Goal: Task Accomplishment & Management: Use online tool/utility

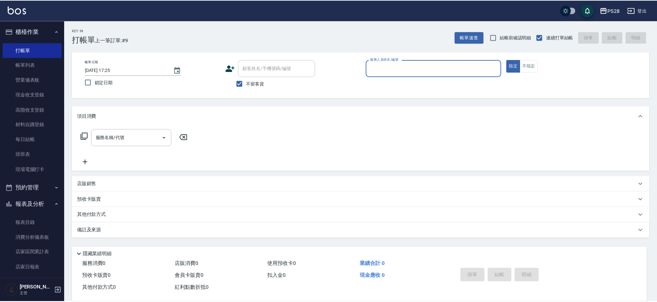
scroll to position [1, 0]
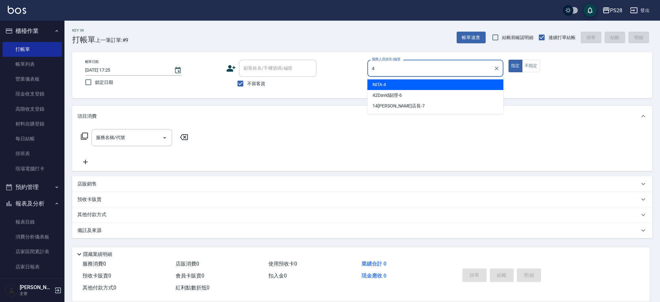
type input "4"
type button "true"
type input "NITA-4"
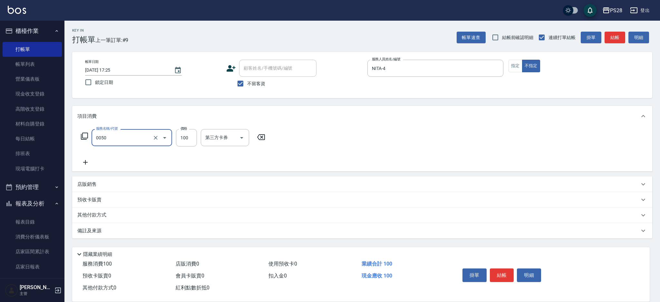
type input "剪瀏海(0050)"
type input "50"
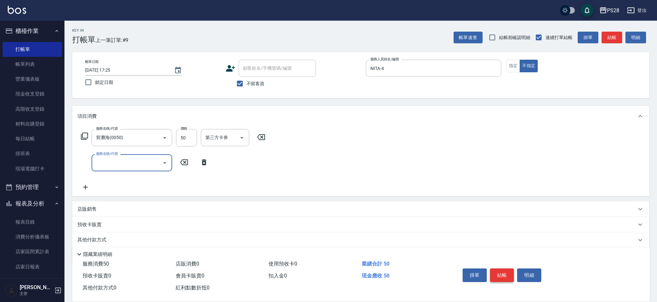
click at [500, 269] on button "結帳" at bounding box center [502, 275] width 24 height 14
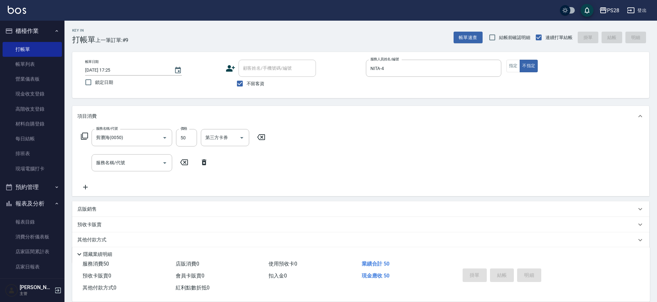
type input "[DATE] 19:21"
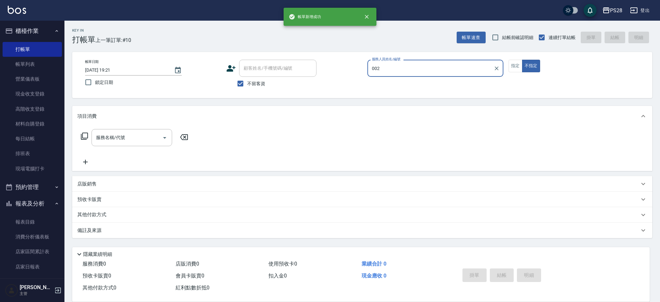
type input "002"
click at [522, 60] on button "不指定" at bounding box center [531, 66] width 18 height 13
type button "false"
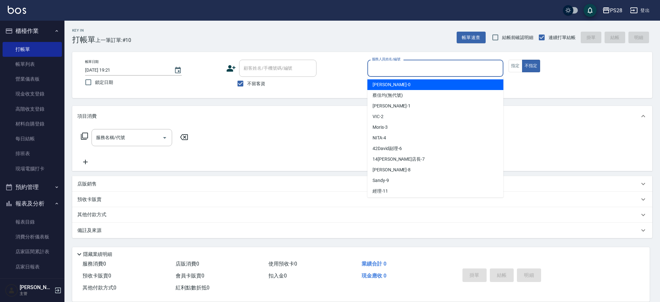
click at [433, 67] on input "服務人員姓名/編號" at bounding box center [435, 68] width 130 height 11
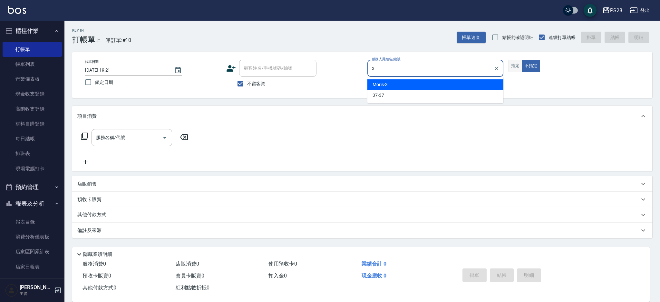
type input "Moris-3"
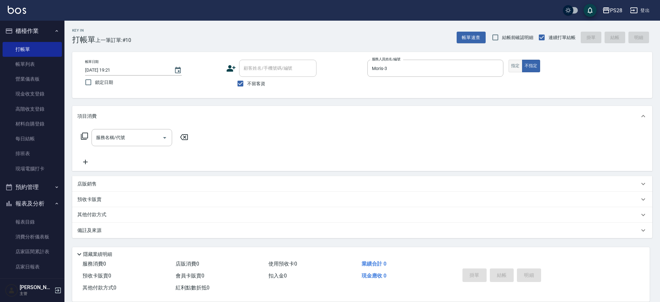
click at [514, 63] on button "指定" at bounding box center [515, 66] width 14 height 13
click at [111, 140] on input "服務名稱/代號" at bounding box center [126, 137] width 65 height 11
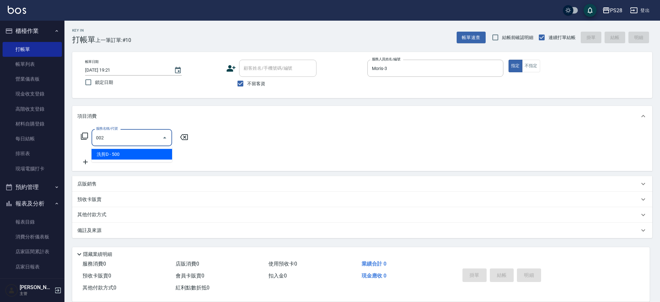
type input "洗剪D(002)"
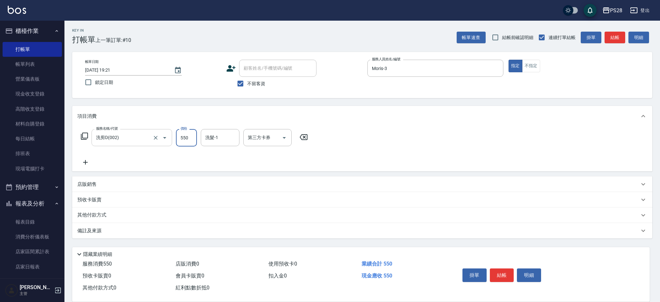
type input "550"
type input "Moris-3"
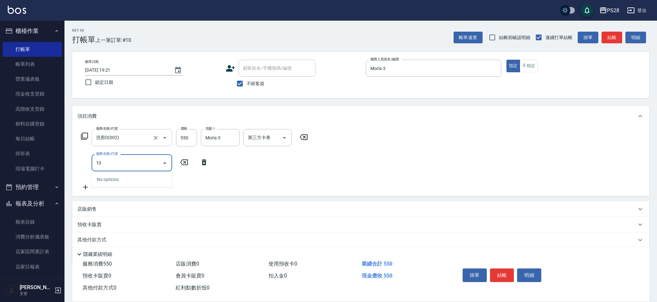
type input "1"
type input "剪瀏海(0050)"
type input "50"
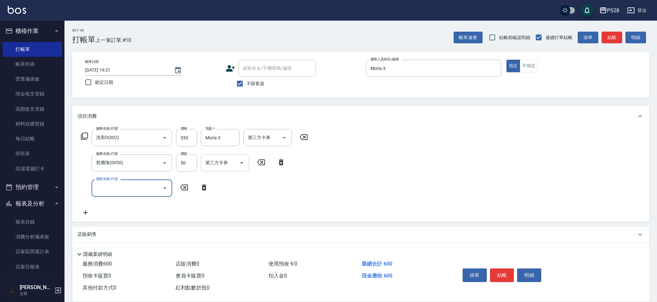
click at [244, 164] on icon "Open" at bounding box center [242, 163] width 8 height 8
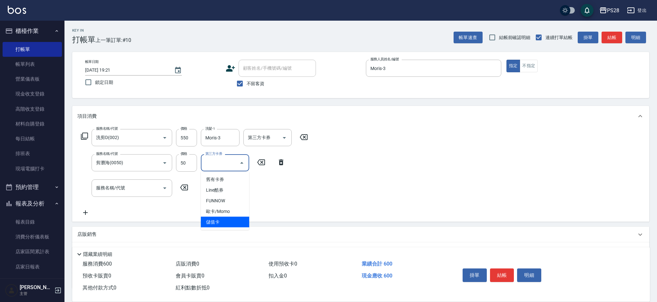
click at [228, 222] on span "儲值卡" at bounding box center [225, 222] width 48 height 11
type input "儲值卡"
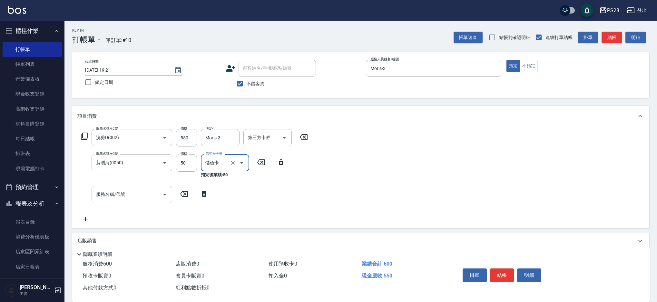
click at [129, 200] on div "服務名稱/代號" at bounding box center [132, 194] width 81 height 17
type input "2"
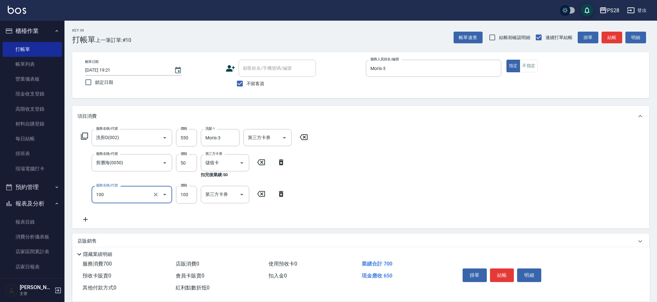
type input "洗髮(100)"
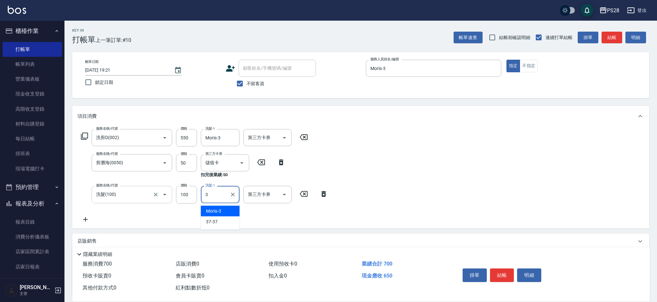
type input "Moris-3"
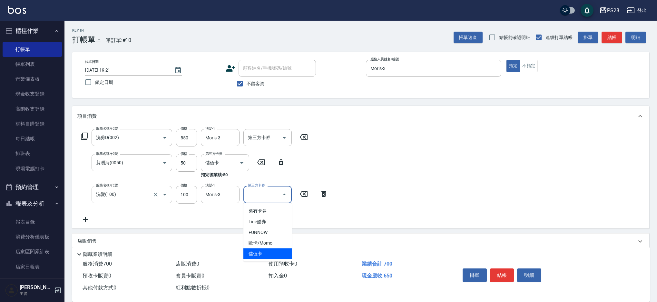
type input "儲值卡"
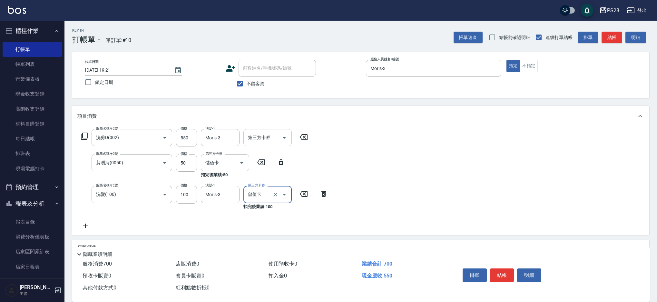
click at [287, 137] on icon "Open" at bounding box center [284, 138] width 8 height 8
click at [258, 198] on span "儲值卡" at bounding box center [267, 196] width 48 height 11
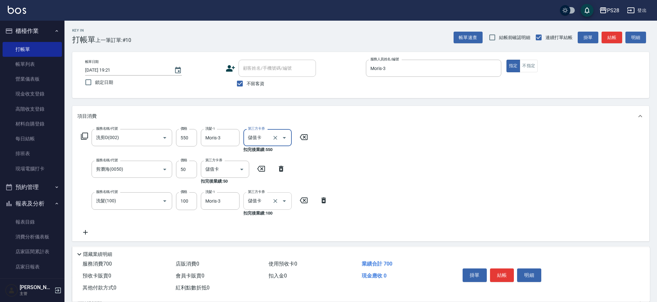
type input "儲值卡"
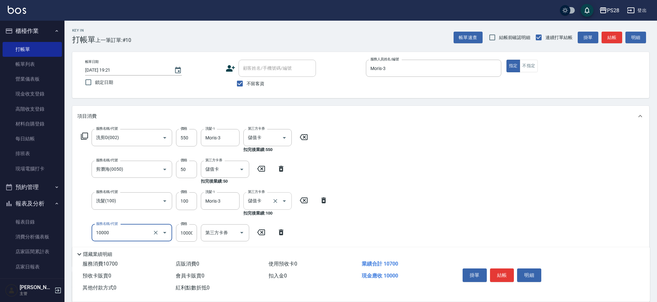
type input "頂級豪華OVC1(10000)"
click at [505, 275] on button "結帳" at bounding box center [502, 275] width 24 height 14
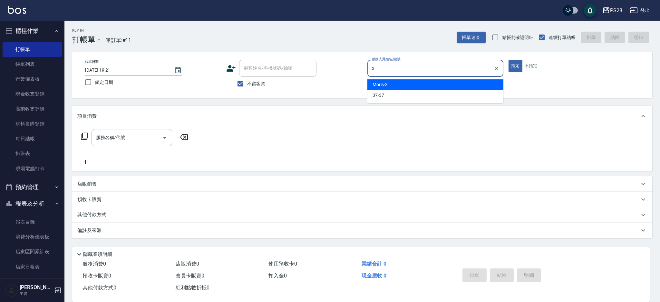
type input "Moris-3"
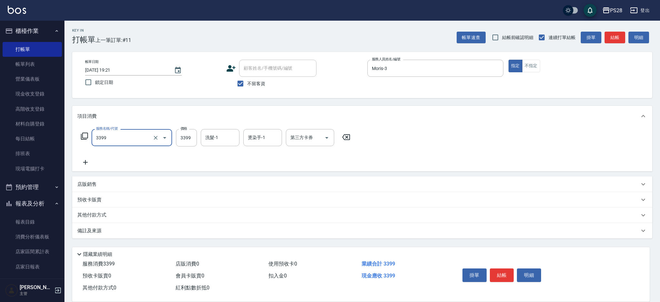
type input "ovc3399(3399)"
type input "2399"
type input "Moris-3"
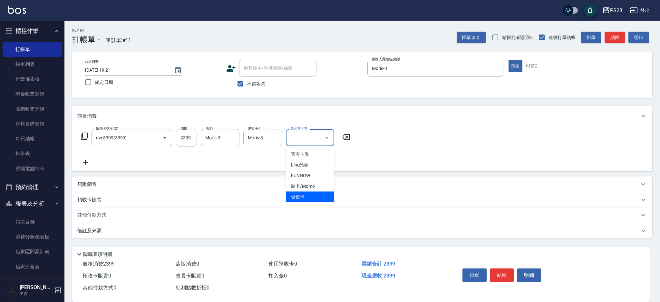
type input "儲值卡"
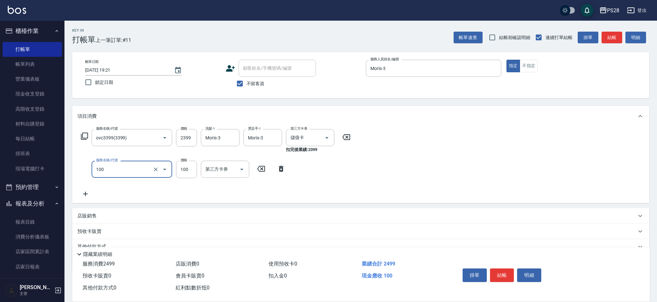
type input "洗髮(100)"
type input "299"
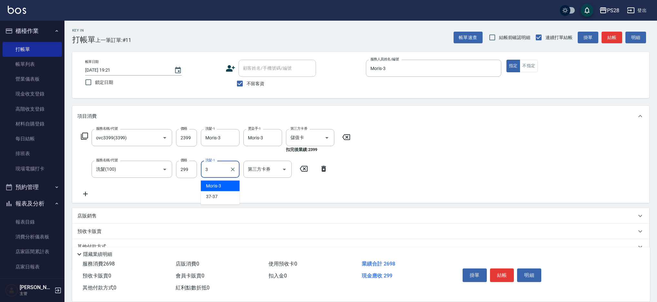
type input "Moris-3"
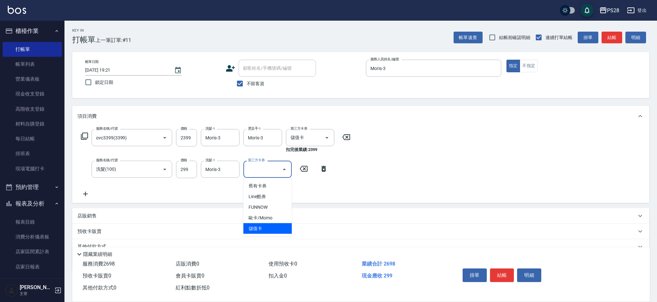
type input "儲值卡"
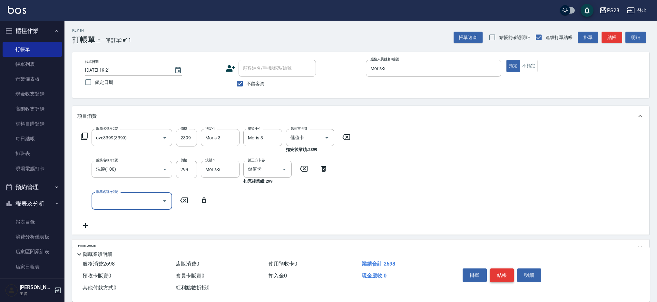
click at [502, 273] on button "結帳" at bounding box center [502, 275] width 24 height 14
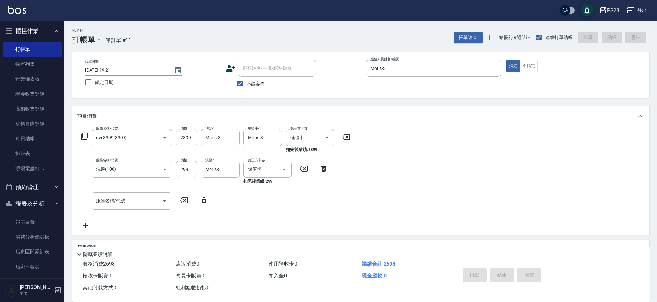
type input "[DATE] 19:22"
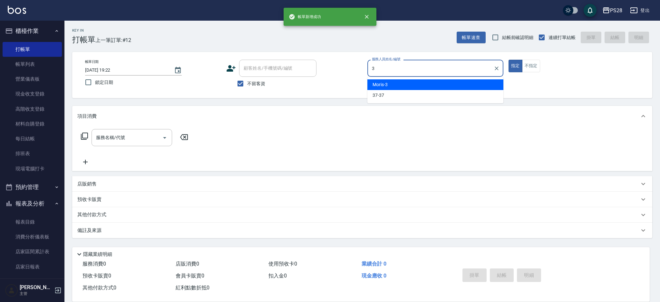
type input "Moris-3"
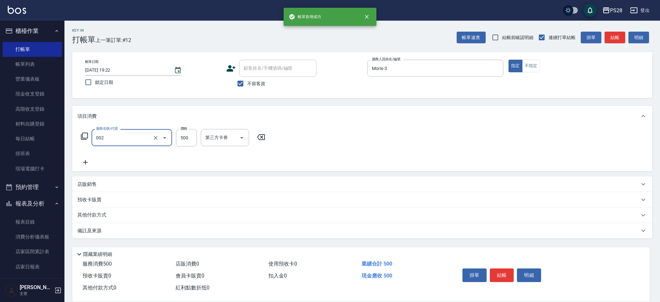
type input "洗剪D(002)"
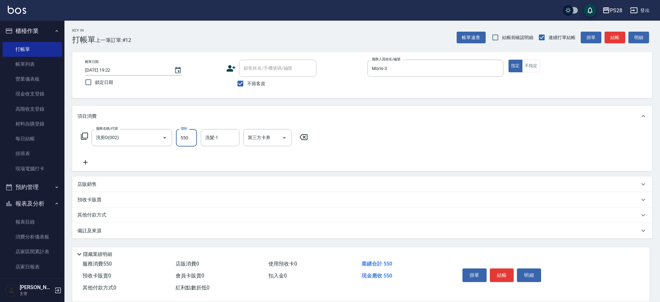
type input "550"
type input "Moris-3"
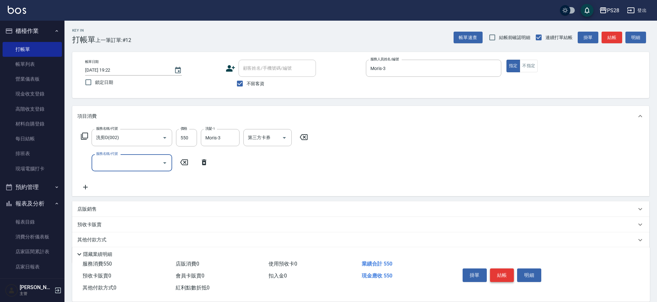
click at [503, 272] on button "結帳" at bounding box center [502, 275] width 24 height 14
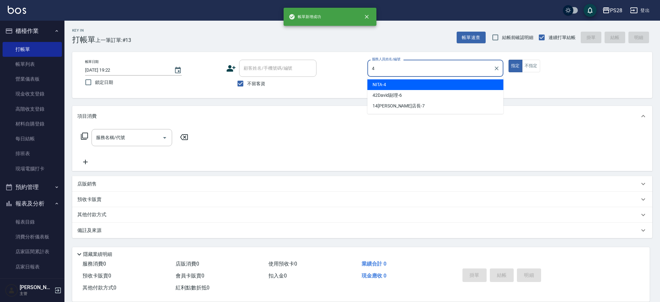
type input "NITA-4"
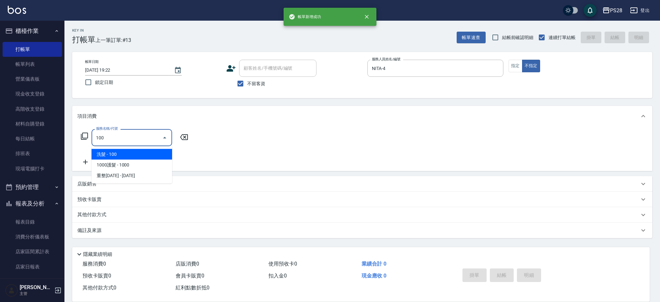
type input "洗髮(100)"
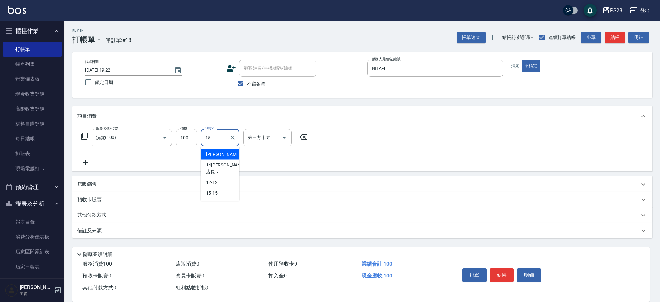
type input "15-15"
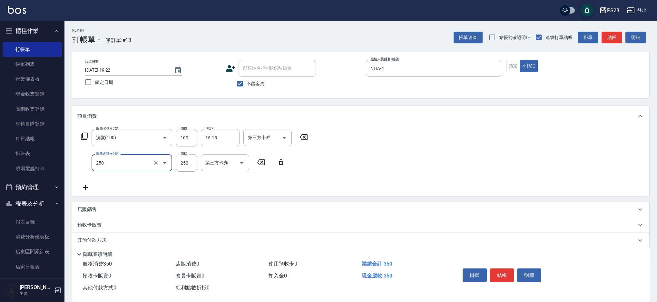
type input "單剪(250)"
type input "149"
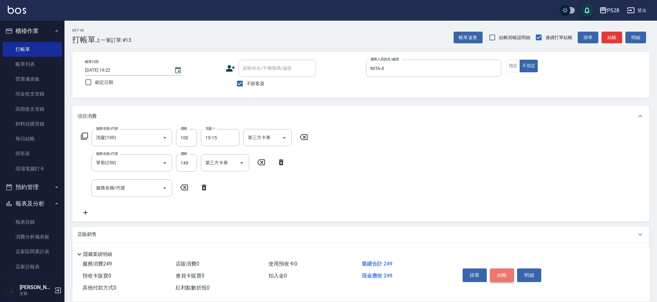
click at [509, 268] on button "結帳" at bounding box center [502, 275] width 24 height 14
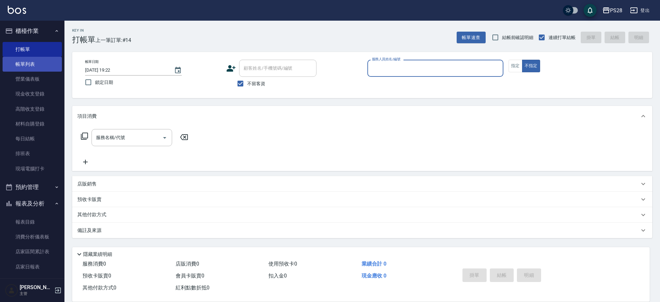
click at [28, 63] on link "帳單列表" at bounding box center [32, 64] width 59 height 15
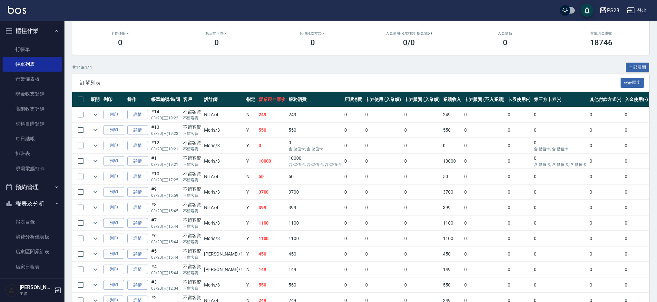
scroll to position [86, 0]
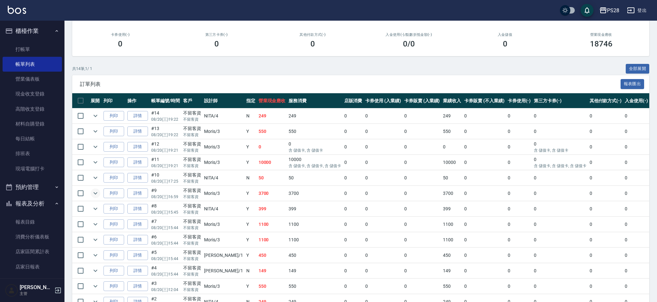
click at [99, 191] on button "expand row" at bounding box center [96, 193] width 10 height 10
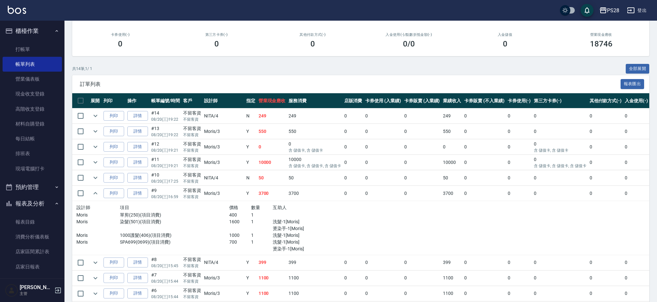
click at [100, 191] on td at bounding box center [95, 193] width 13 height 15
click at [98, 191] on icon "expand row" at bounding box center [96, 193] width 8 height 8
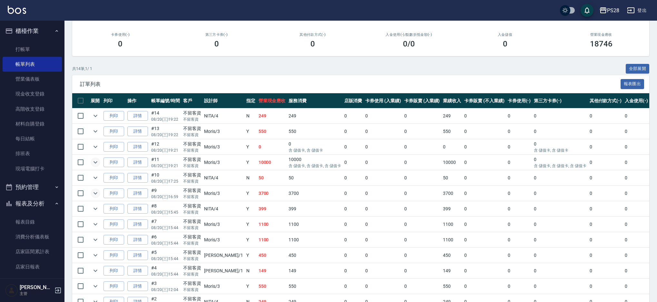
click at [97, 159] on icon "expand row" at bounding box center [96, 162] width 8 height 8
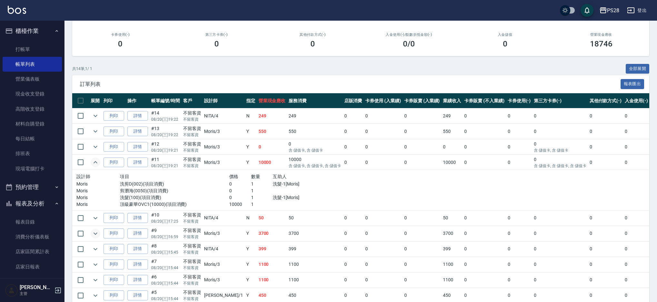
scroll to position [86, 0]
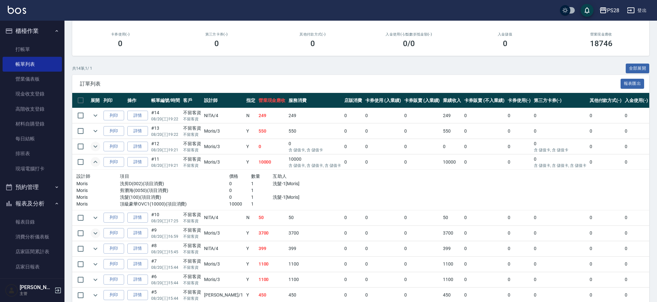
click at [95, 146] on icon "expand row" at bounding box center [96, 146] width 8 height 8
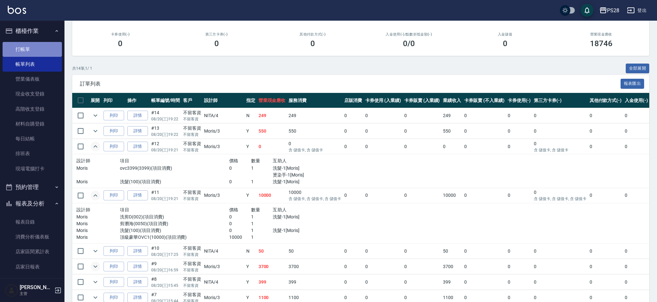
click at [35, 43] on link "打帳單" at bounding box center [32, 49] width 59 height 15
